Goal: Transaction & Acquisition: Obtain resource

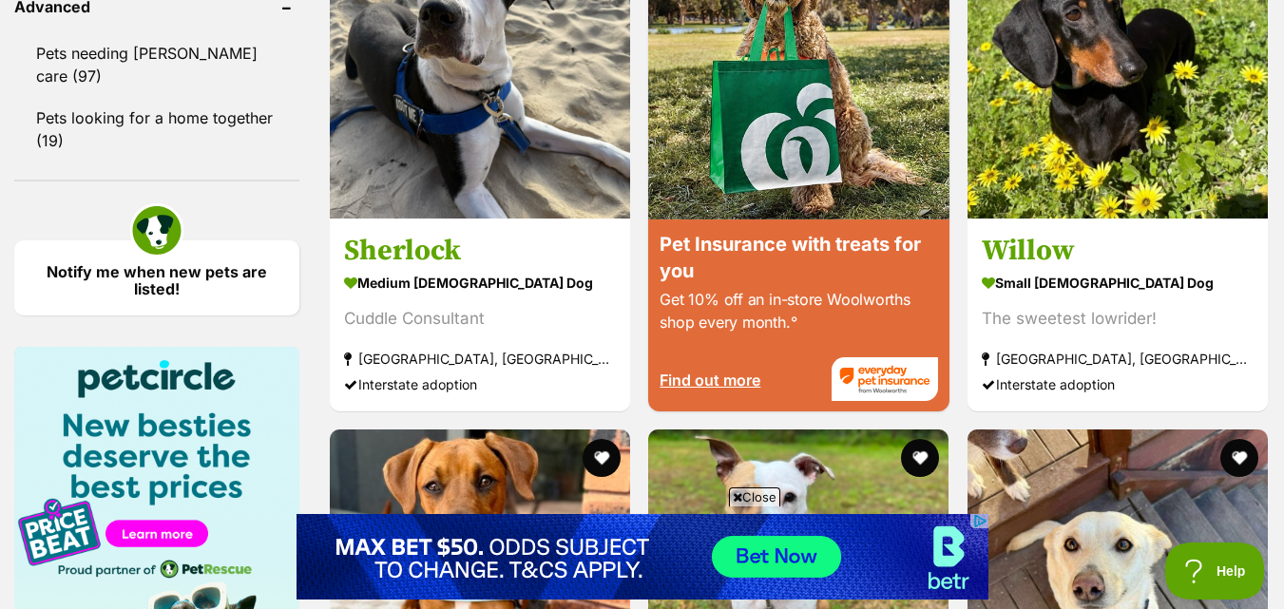
scroll to position [2584, 0]
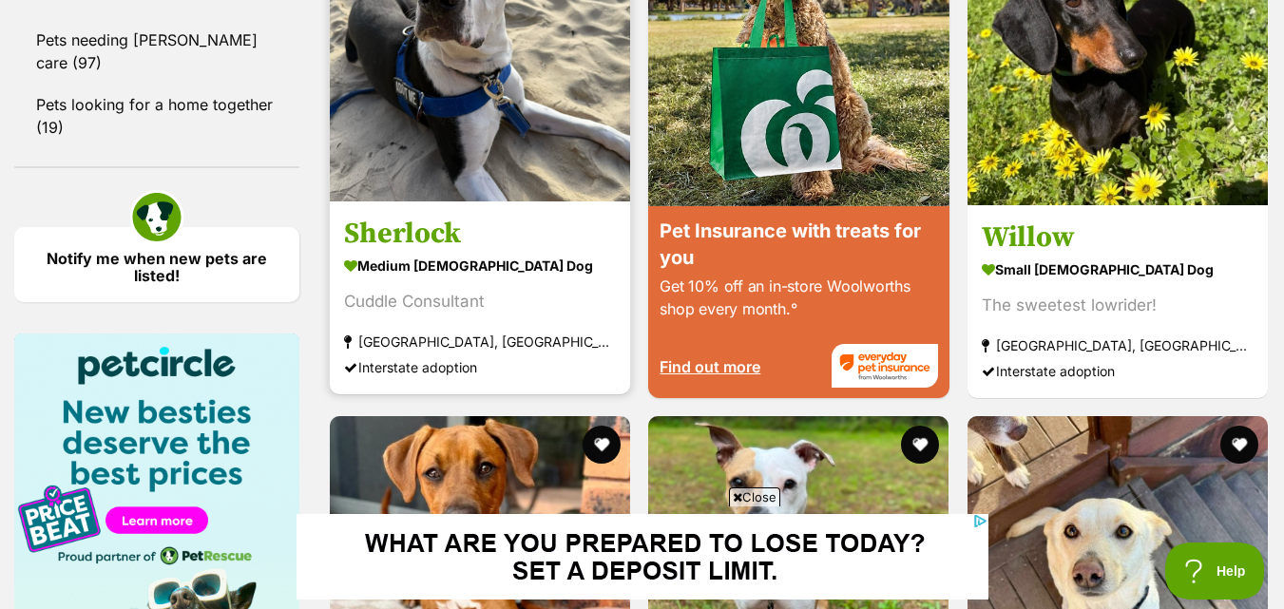
click at [476, 220] on link "Sherlock medium male Dog Cuddle Consultant Randwick, NSW Interstate adoption" at bounding box center [480, 298] width 300 height 193
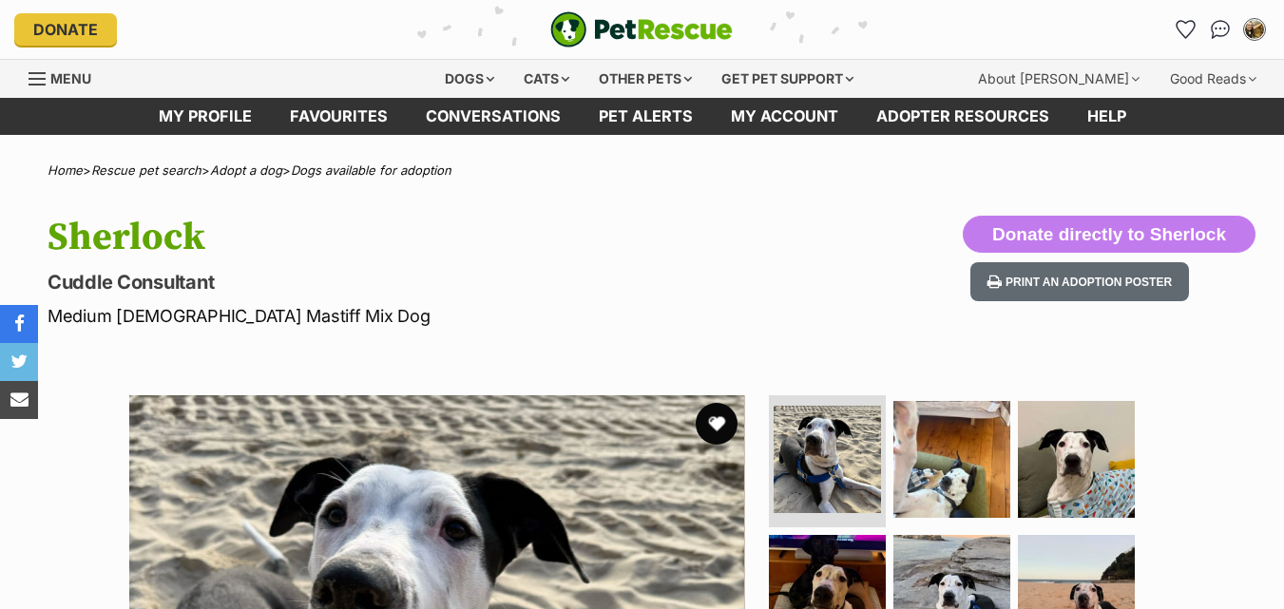
click at [703, 418] on button "favourite" at bounding box center [717, 424] width 42 height 42
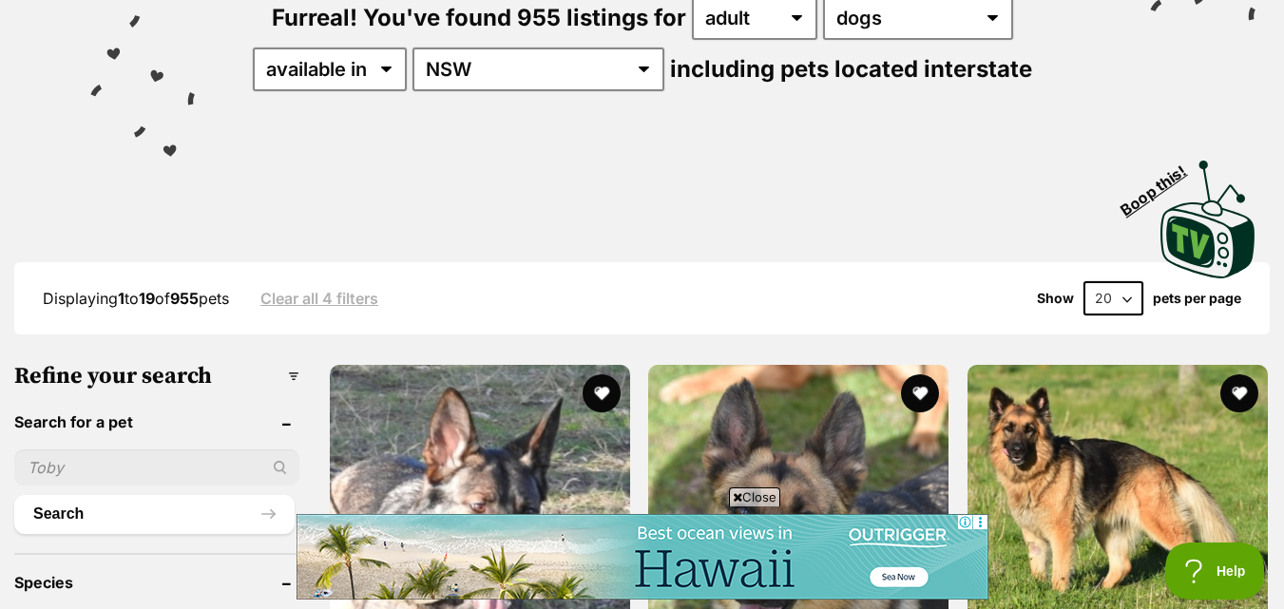
scroll to position [475, 0]
